Goal: Task Accomplishment & Management: Complete application form

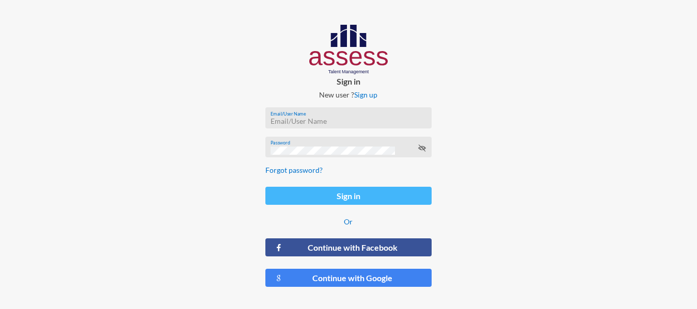
type input "[PERSON_NAME][EMAIL_ADDRESS][DOMAIN_NAME]"
click at [345, 199] on button "Sign in" at bounding box center [348, 196] width 166 height 18
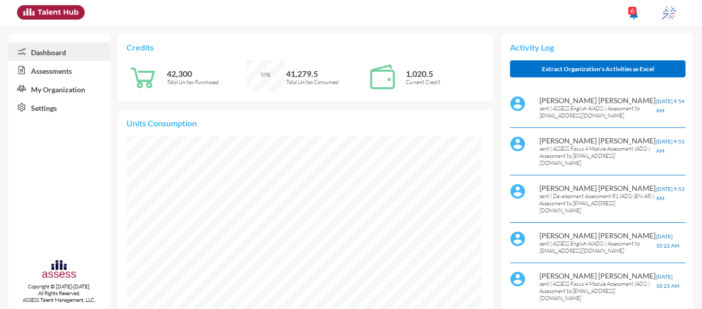
scroll to position [80, 161]
click at [56, 66] on link "Assessments" at bounding box center [59, 70] width 102 height 19
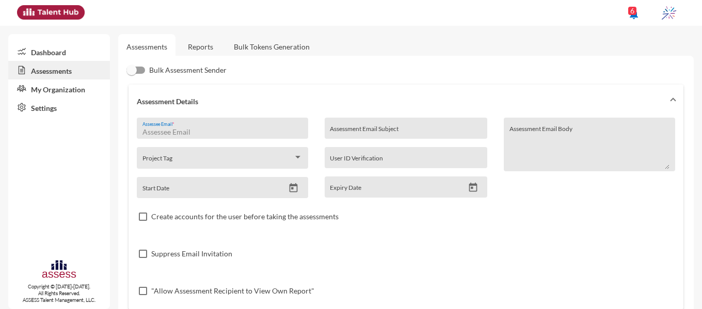
click at [224, 130] on input "Assessee Email *" at bounding box center [222, 132] width 160 height 8
paste input "[PERSON_NAME][EMAIL_ADDRESS][DOMAIN_NAME]"
type input "[PERSON_NAME][EMAIL_ADDRESS][DOMAIN_NAME]"
click at [358, 129] on input "Assessment Email Subject" at bounding box center [406, 132] width 152 height 8
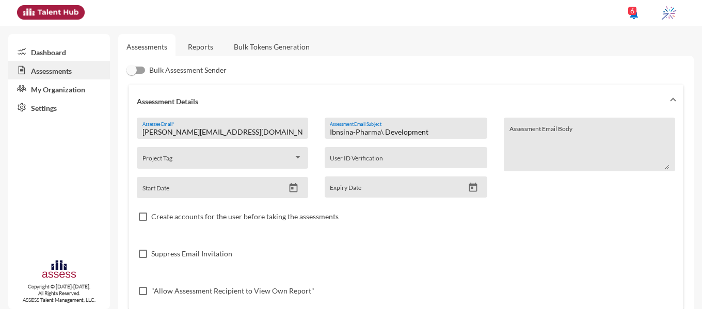
type input "Ibnsina-Pharma\ Development"
click at [290, 186] on icon "Open calendar" at bounding box center [293, 187] width 8 height 9
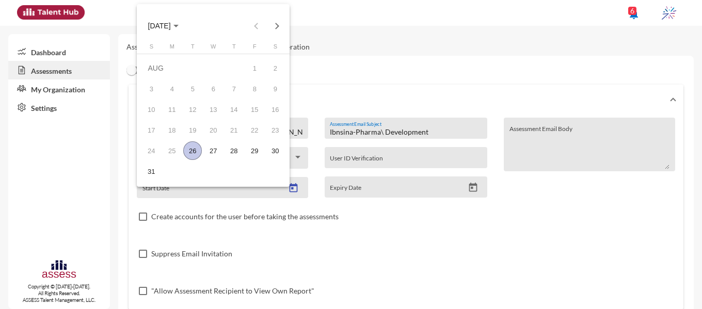
click at [190, 153] on div "26" at bounding box center [192, 150] width 19 height 19
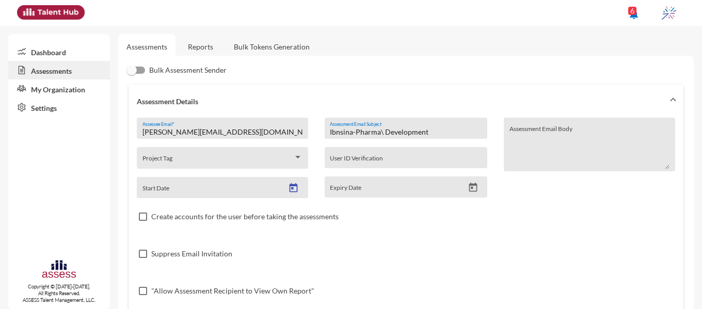
type input "[DATE]"
click at [473, 185] on icon "Open calendar" at bounding box center [473, 187] width 8 height 9
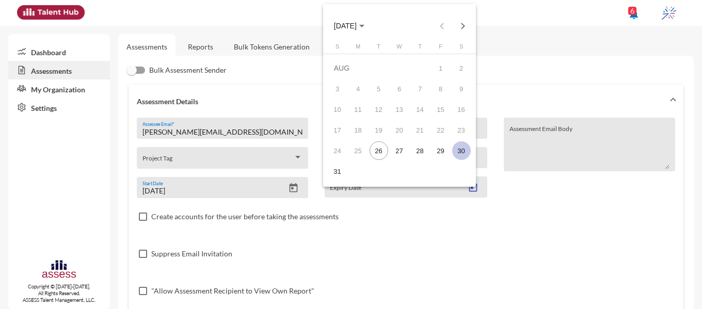
click at [461, 148] on div "30" at bounding box center [461, 150] width 19 height 19
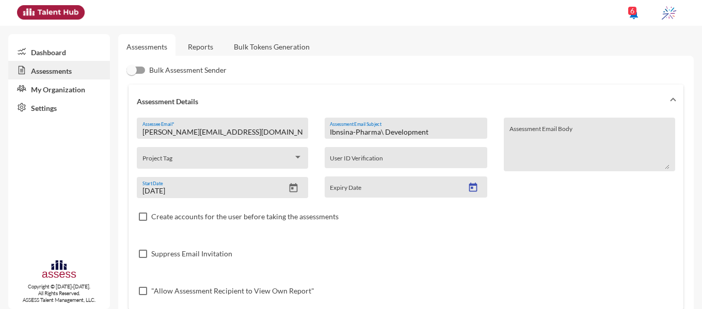
type input "[DATE]"
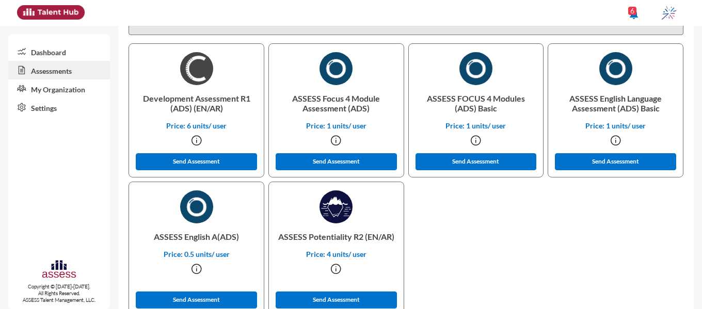
scroll to position [312, 0]
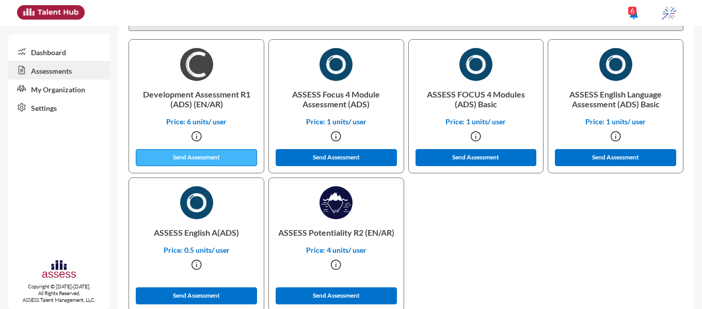
click at [234, 159] on button "Send Assessment" at bounding box center [196, 157] width 121 height 17
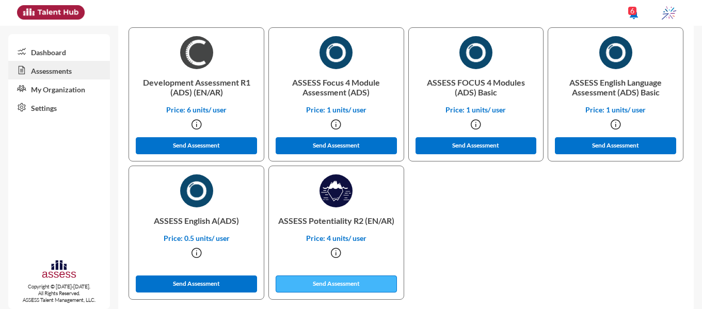
click at [318, 288] on button "Send Assessment" at bounding box center [336, 284] width 121 height 17
click at [695, 37] on div "Assessments Reports Bulk Tokens Generation Bulk Assessment Sender Assessment De…" at bounding box center [410, 7] width 584 height 610
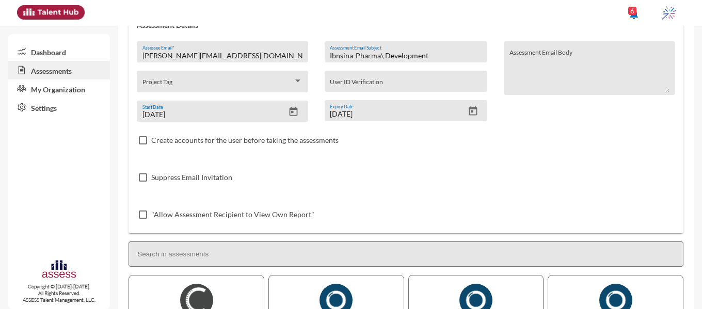
scroll to position [0, 0]
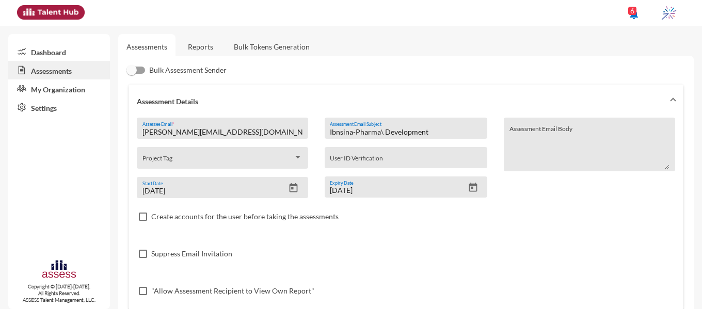
drag, startPoint x: 226, startPoint y: 130, endPoint x: 137, endPoint y: 130, distance: 88.7
click at [137, 130] on div "[PERSON_NAME][EMAIL_ADDRESS][DOMAIN_NAME] Assessee Email *" at bounding box center [222, 128] width 171 height 21
paste input "[EMAIL_ADDRESS][DOMAIN_NAME]"
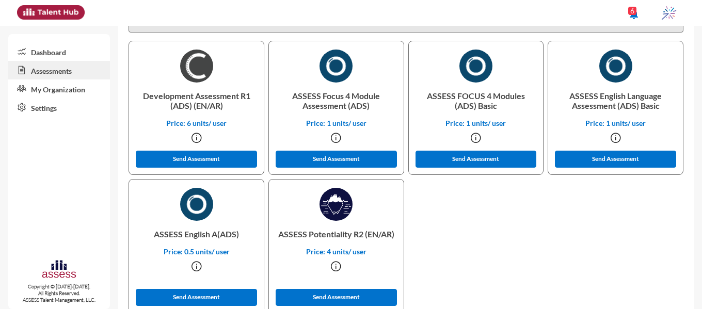
scroll to position [323, 0]
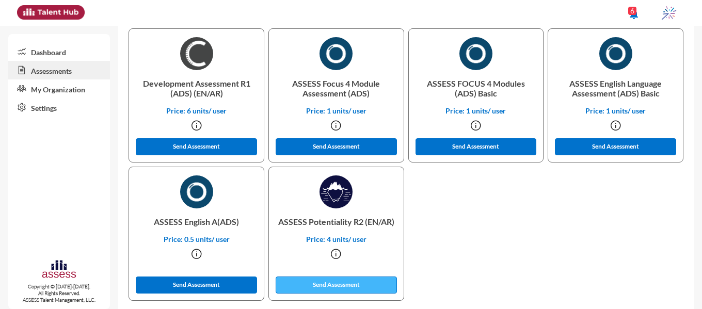
type input "[EMAIL_ADDRESS][DOMAIN_NAME]"
click at [330, 284] on button "Send Assessment" at bounding box center [336, 285] width 121 height 17
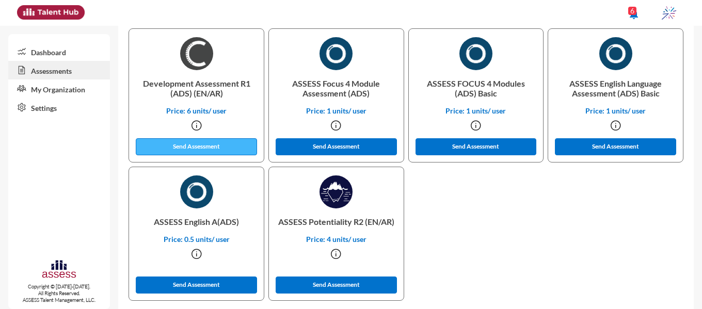
click at [208, 143] on button "Send Assessment" at bounding box center [196, 146] width 121 height 17
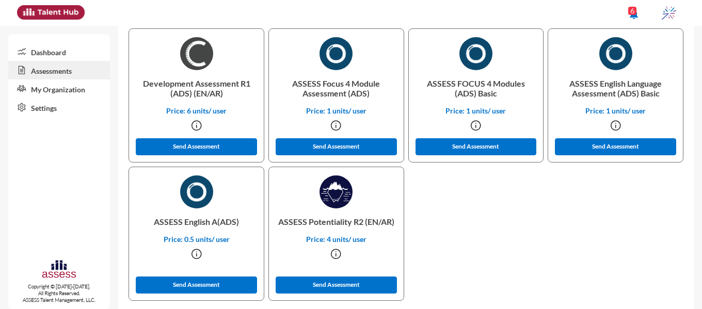
scroll to position [75, 0]
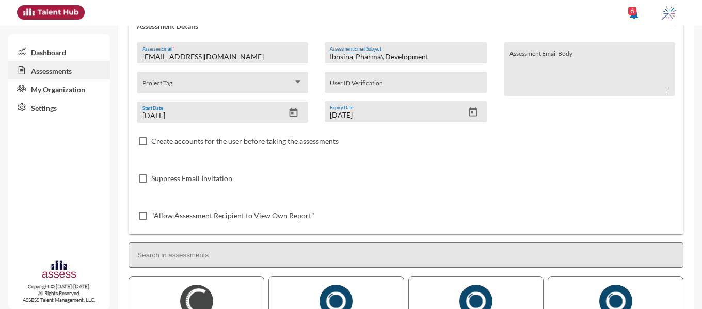
click at [245, 56] on input "[EMAIL_ADDRESS][DOMAIN_NAME]" at bounding box center [222, 57] width 160 height 8
type input "s"
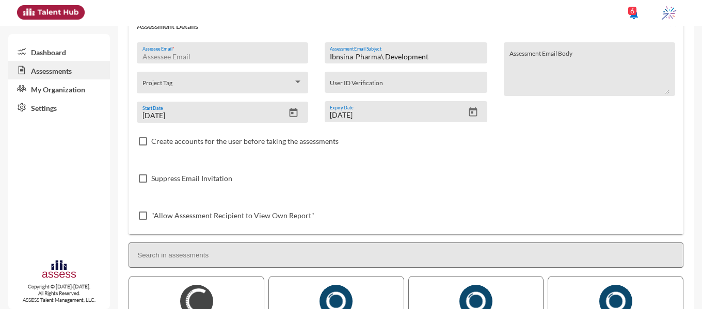
paste input "[PERSON_NAME][EMAIL_ADDRESS][DOMAIN_NAME]"
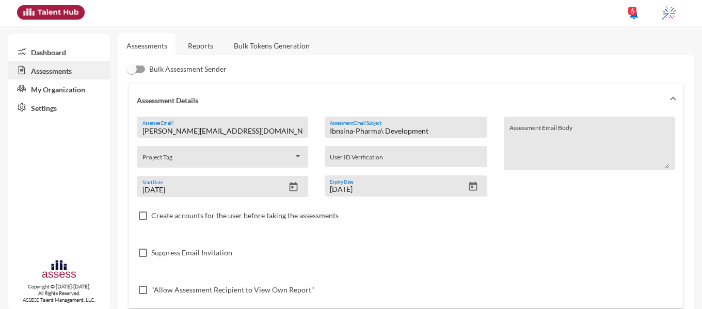
scroll to position [0, 0]
type input "[PERSON_NAME][EMAIL_ADDRESS][DOMAIN_NAME]"
click at [59, 51] on link "Dashboard" at bounding box center [59, 51] width 102 height 19
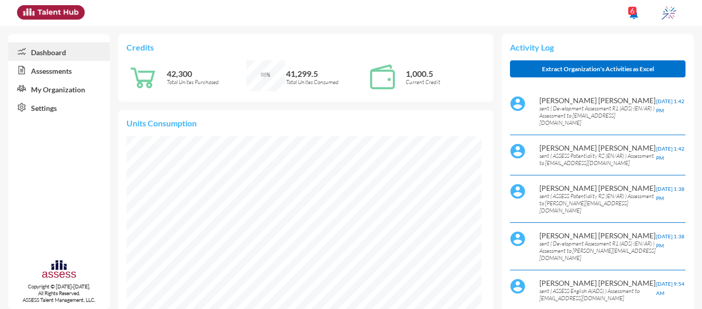
scroll to position [80, 161]
click at [51, 85] on link "My Organization" at bounding box center [59, 88] width 102 height 19
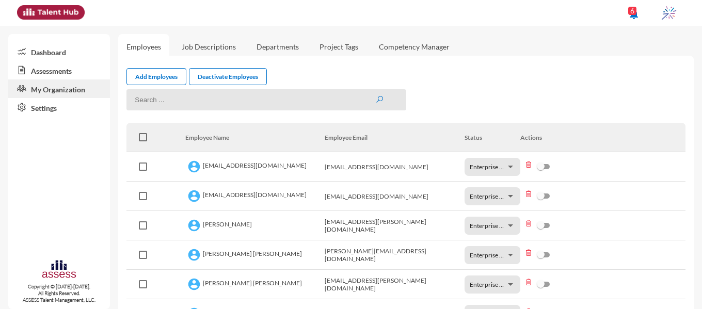
click at [48, 68] on link "Assessments" at bounding box center [59, 70] width 102 height 19
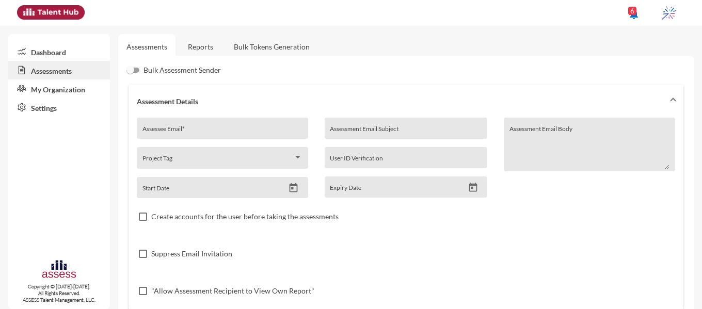
click at [207, 47] on link "Reports" at bounding box center [201, 46] width 42 height 25
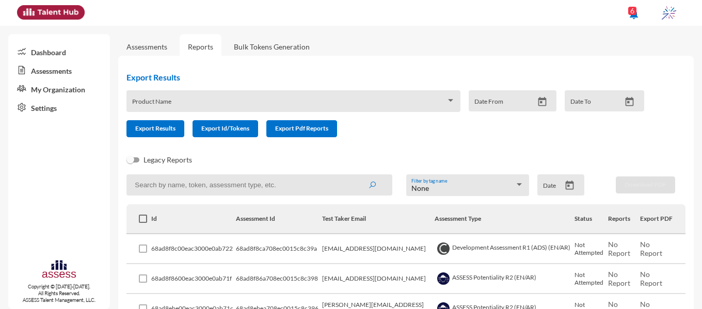
click at [201, 189] on input at bounding box center [258, 184] width 265 height 21
paste input "[PERSON_NAME][EMAIL_ADDRESS][DOMAIN_NAME]"
type input "[PERSON_NAME][EMAIL_ADDRESS][DOMAIN_NAME]"
click at [355, 175] on button "submit" at bounding box center [371, 184] width 33 height 19
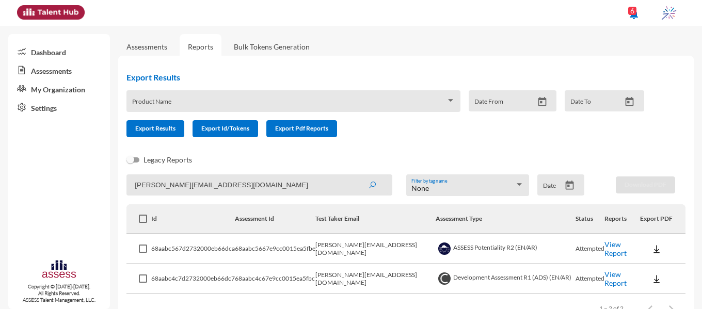
scroll to position [30, 0]
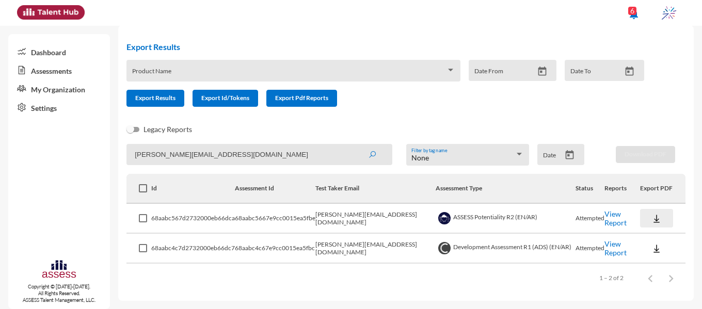
click at [651, 222] on img at bounding box center [656, 219] width 10 height 10
click at [640, 235] on button "EN" at bounding box center [658, 238] width 58 height 20
click at [651, 253] on img at bounding box center [656, 249] width 10 height 10
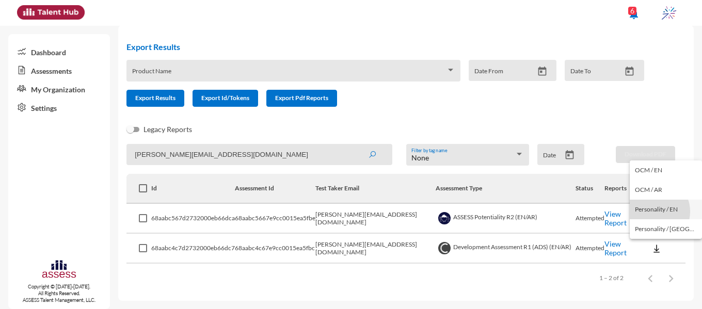
click at [654, 212] on button "Personality / EN" at bounding box center [665, 210] width 72 height 20
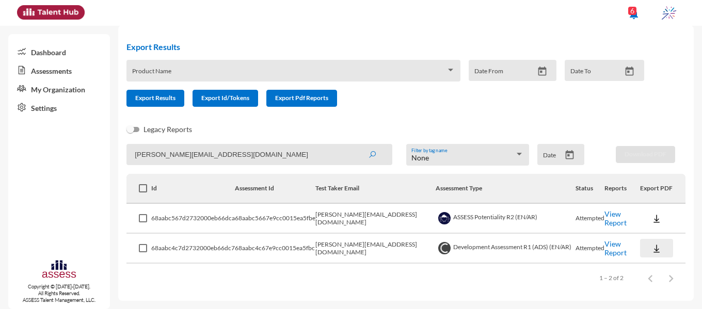
click at [651, 249] on img at bounding box center [656, 249] width 10 height 10
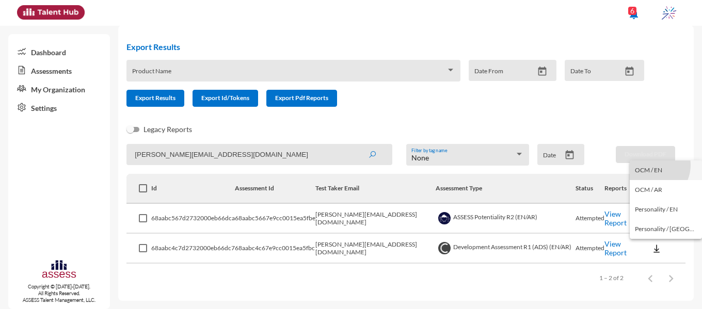
click at [651, 165] on button "OCM / EN" at bounding box center [665, 170] width 72 height 20
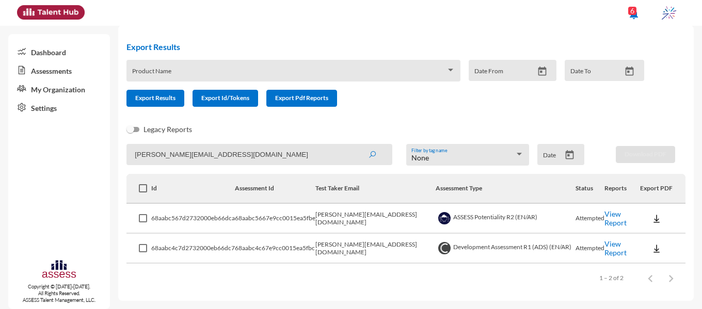
click at [63, 66] on link "Assessments" at bounding box center [59, 70] width 102 height 19
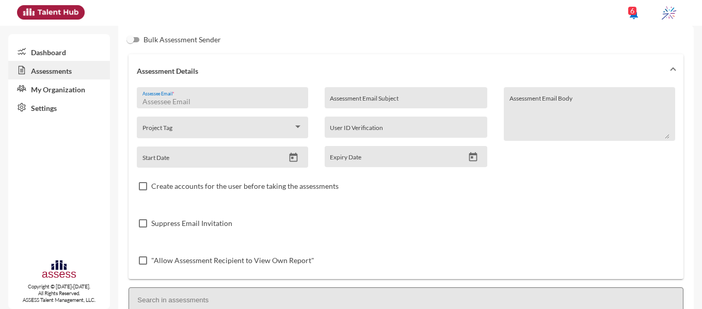
click at [165, 103] on input "Assessee Email *" at bounding box center [222, 102] width 160 height 8
paste input "[EMAIL_ADDRESS][DOMAIN_NAME]"
type input "[EMAIL_ADDRESS][DOMAIN_NAME]"
click at [385, 101] on input "Assessment Email Subject" at bounding box center [406, 102] width 152 height 8
type input "ه"
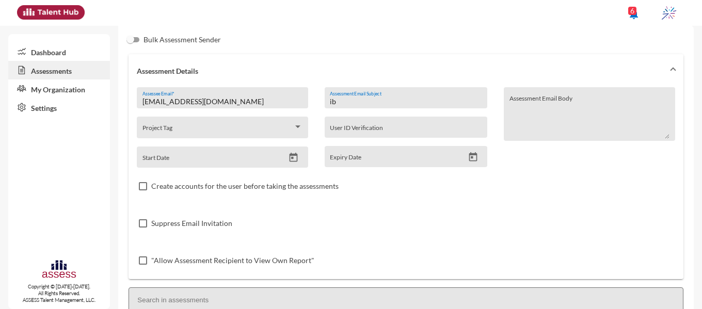
type input "i"
type input "Ibnsina-pharma\Development"
click at [292, 157] on icon "Open calendar" at bounding box center [293, 157] width 11 height 11
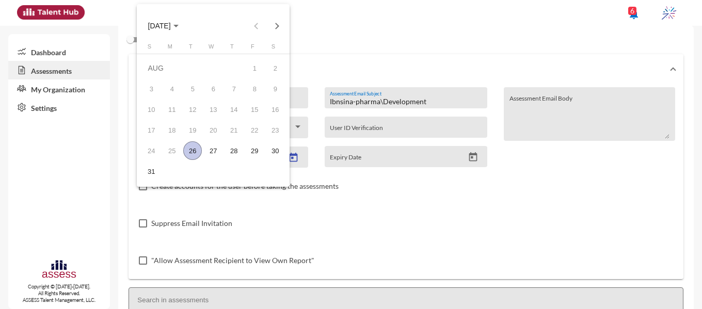
click at [197, 148] on div "26" at bounding box center [192, 150] width 19 height 19
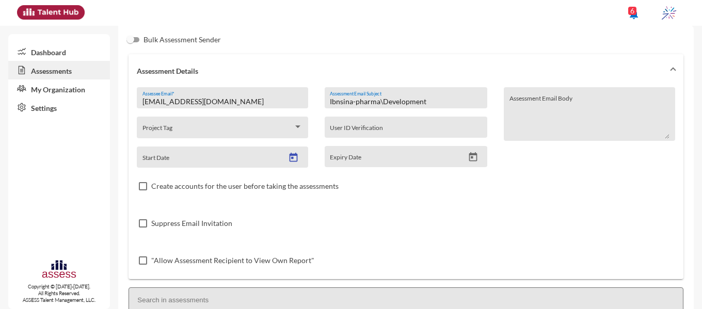
type input "[DATE]"
click at [471, 155] on icon "Open calendar" at bounding box center [473, 156] width 8 height 9
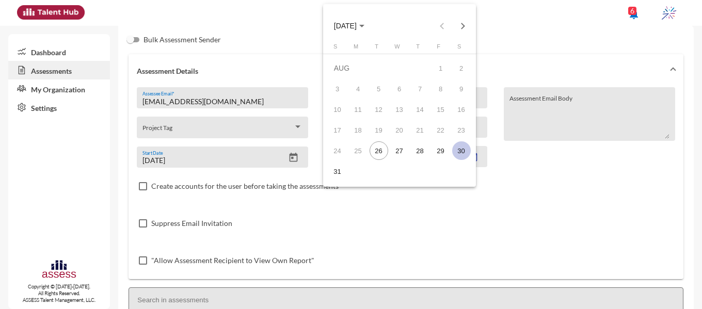
click at [460, 148] on div "30" at bounding box center [461, 150] width 19 height 19
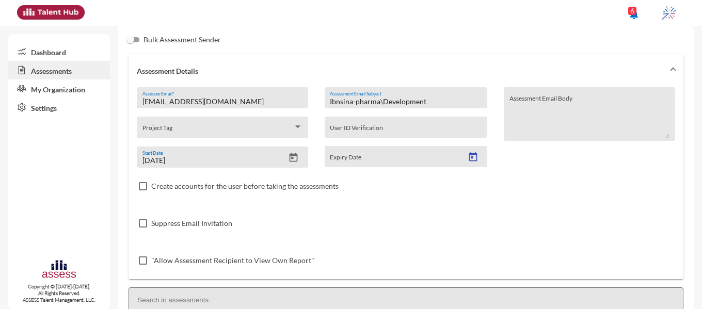
type input "[DATE]"
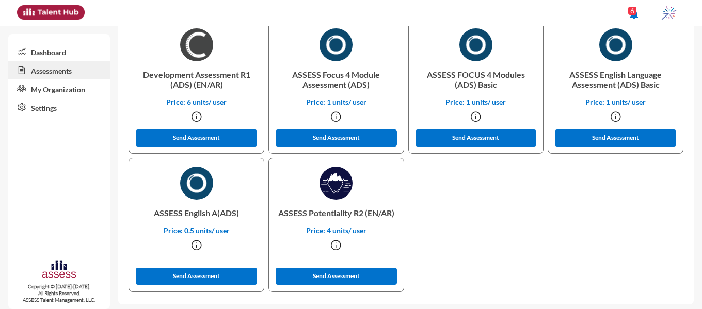
scroll to position [333, 0]
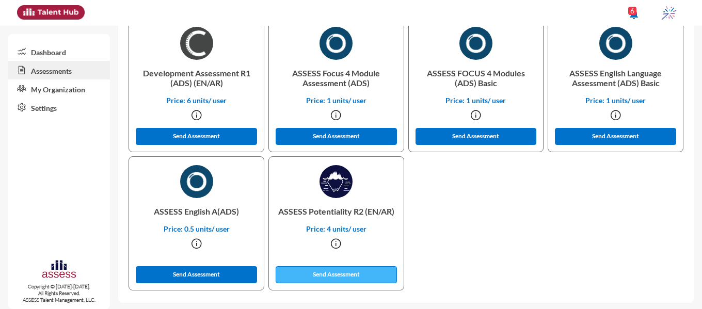
click at [306, 268] on button "Send Assessment" at bounding box center [336, 274] width 121 height 17
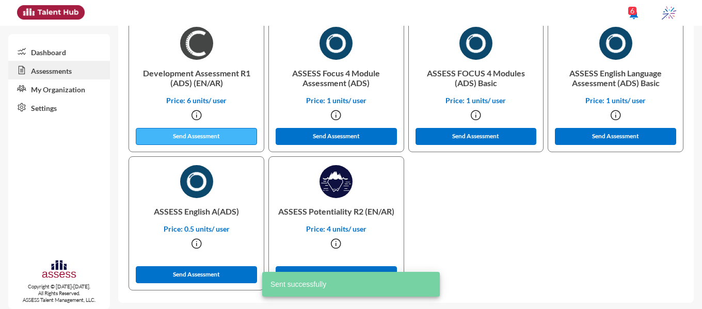
click at [204, 131] on button "Send Assessment" at bounding box center [196, 136] width 121 height 17
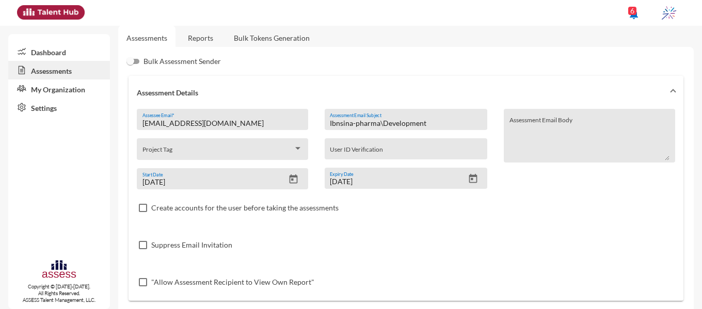
scroll to position [0, 0]
